Goal: Information Seeking & Learning: Understand process/instructions

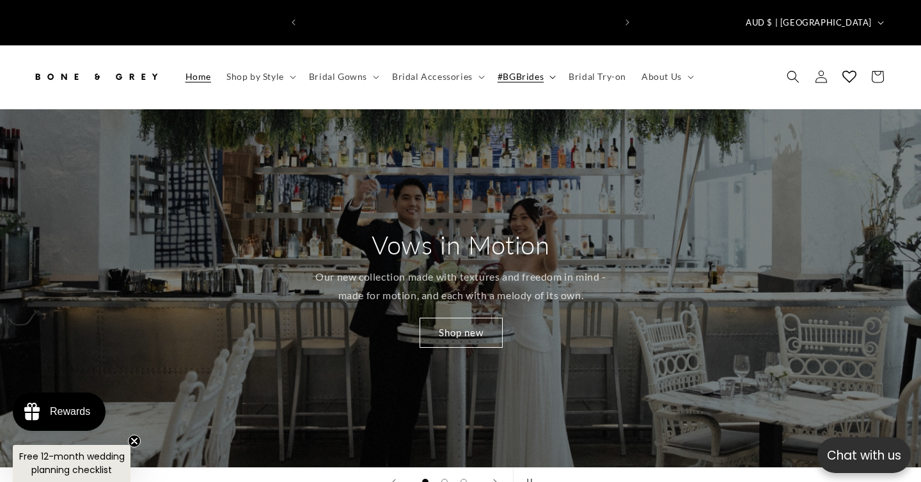
scroll to position [0, 311]
click at [587, 71] on span "Bridal Try-on" at bounding box center [598, 77] width 58 height 12
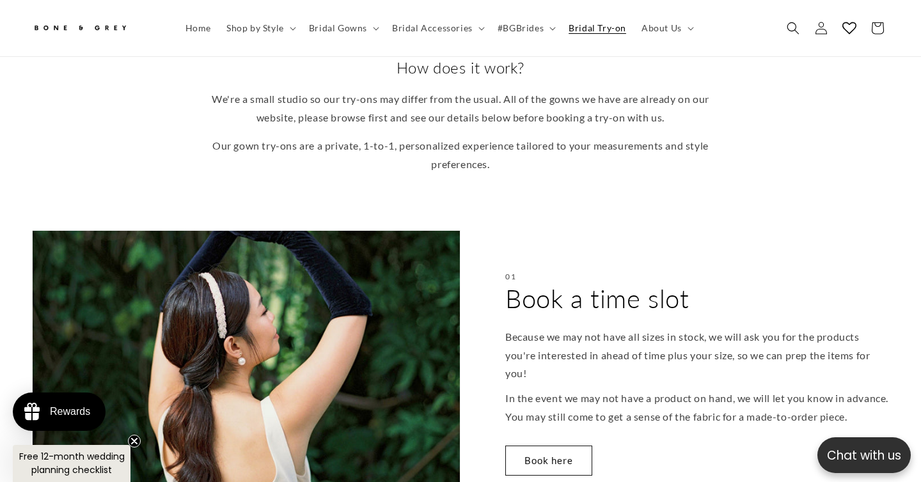
scroll to position [340, 0]
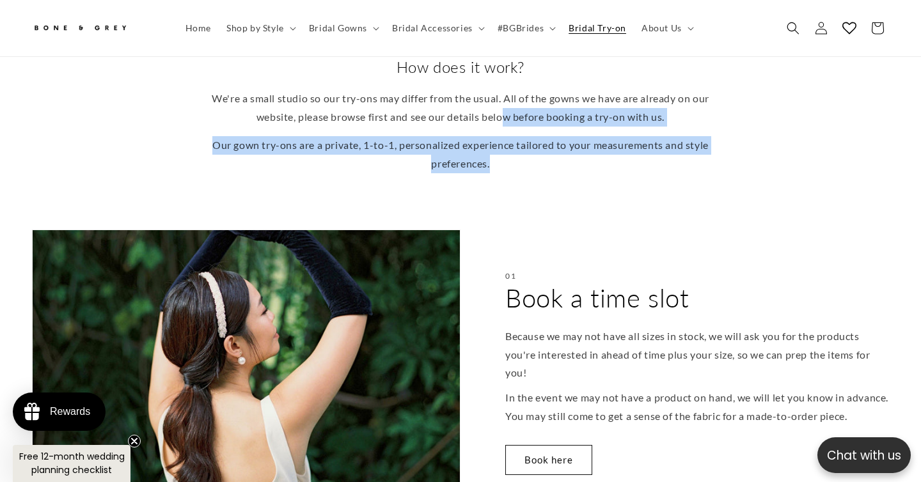
drag, startPoint x: 514, startPoint y: 87, endPoint x: 512, endPoint y: 141, distance: 53.8
click at [512, 141] on div "We're a small studio so our try-ons may differ from the usual. All of the gowns…" at bounding box center [460, 132] width 499 height 84
click at [512, 141] on p "Our gown try-ons are a private, 1-to-1, personalized experience tailored to you…" at bounding box center [460, 154] width 499 height 37
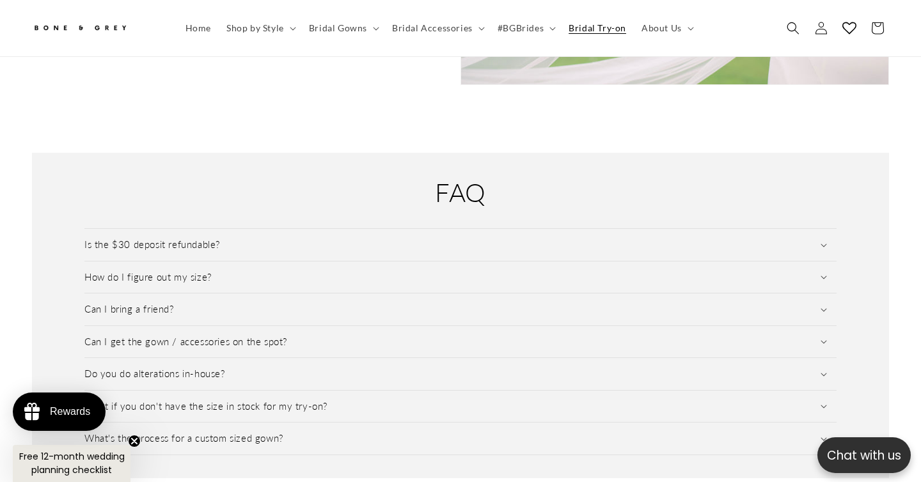
scroll to position [1766, 0]
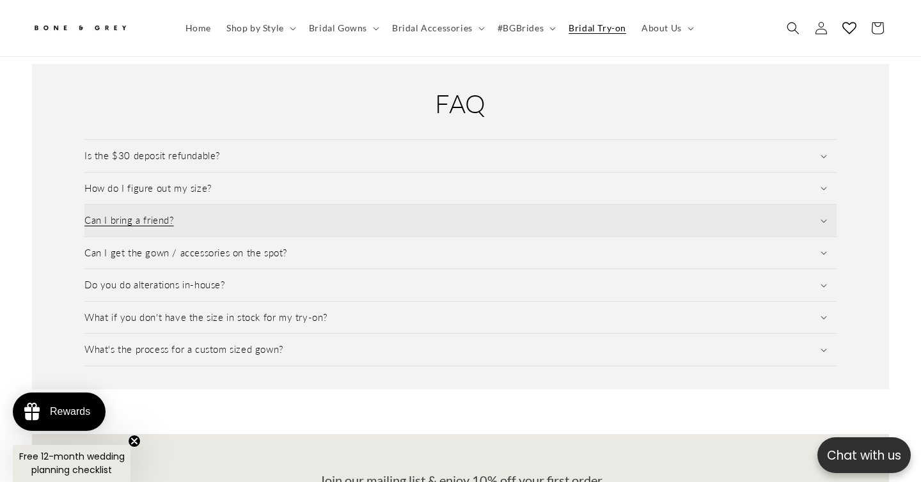
click at [241, 205] on summary "Can I bring a friend?" at bounding box center [460, 221] width 752 height 32
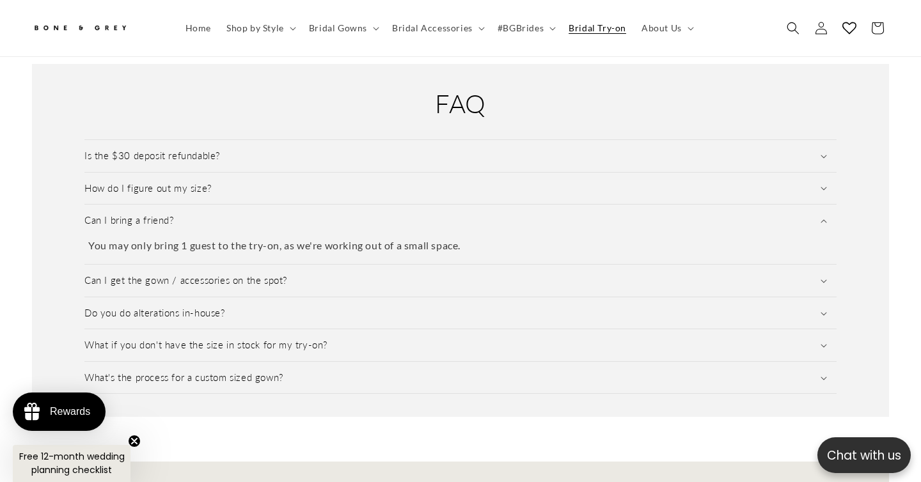
scroll to position [0, 0]
click at [244, 238] on p "You may only bring 1 guest to the try-on, as we're working out of a small space." at bounding box center [460, 246] width 745 height 19
